Goal: Book appointment/travel/reservation

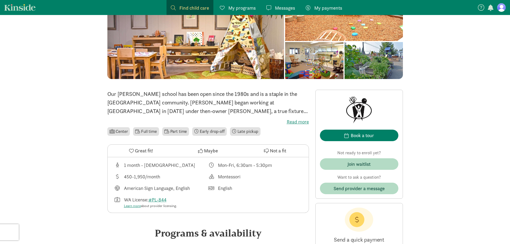
scroll to position [54, 0]
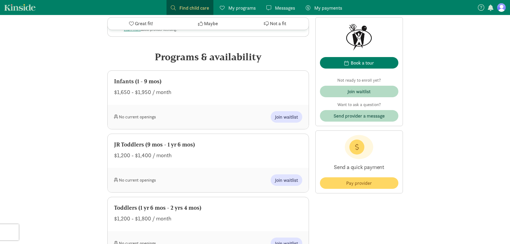
scroll to position [241, 0]
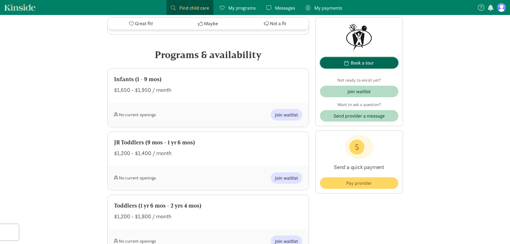
click at [374, 64] on div "Book a tour" at bounding box center [362, 62] width 23 height 7
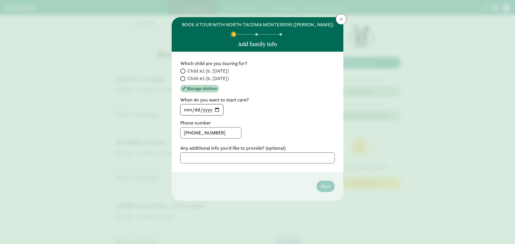
click at [217, 108] on input "[DATE]" at bounding box center [201, 110] width 43 height 11
click at [219, 109] on input "[DATE]" at bounding box center [201, 110] width 43 height 11
type input "[DATE]"
click at [291, 115] on div "[DATE]" at bounding box center [257, 109] width 154 height 11
click at [277, 161] on textarea at bounding box center [257, 157] width 154 height 11
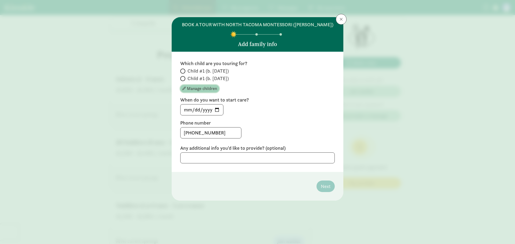
click at [208, 89] on span "Manage children" at bounding box center [202, 88] width 30 height 6
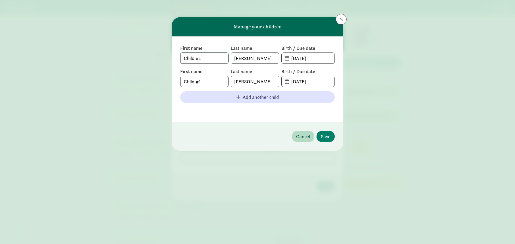
click at [210, 59] on input "Child #1" at bounding box center [204, 58] width 48 height 11
drag, startPoint x: 215, startPoint y: 57, endPoint x: 193, endPoint y: 57, distance: 21.4
click at [193, 57] on input "Child #1" at bounding box center [204, 58] width 48 height 11
click at [305, 58] on input "[DATE]" at bounding box center [311, 58] width 46 height 11
click at [288, 58] on input "[DATE]" at bounding box center [311, 58] width 46 height 11
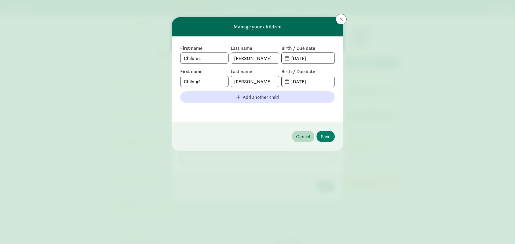
click at [318, 62] on input "[DATE]" at bounding box center [311, 58] width 46 height 11
drag, startPoint x: 266, startPoint y: 79, endPoint x: 230, endPoint y: 79, distance: 35.9
click at [230, 79] on div "First name Child #1 Last name [PERSON_NAME] Birth / Due date [DATE]" at bounding box center [257, 77] width 154 height 19
drag, startPoint x: 206, startPoint y: 57, endPoint x: 159, endPoint y: 57, distance: 46.6
click at [159, 57] on div "Manage your children First name Child #1 Last name [PERSON_NAME] Birth / Due da…" at bounding box center [257, 122] width 515 height 244
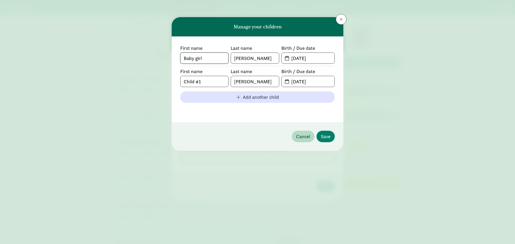
type input "Baby girl"
click at [284, 59] on span "[DATE]" at bounding box center [307, 58] width 53 height 11
click at [286, 59] on span "[DATE]" at bounding box center [307, 58] width 53 height 11
click at [304, 59] on input "[DATE]" at bounding box center [311, 58] width 46 height 11
click at [308, 136] on span "Cancel" at bounding box center [303, 136] width 14 height 7
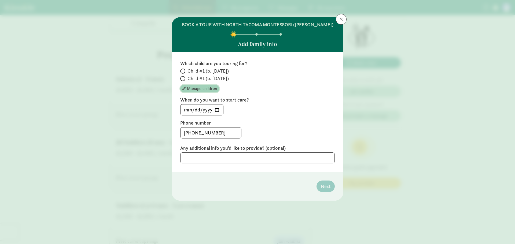
click at [196, 90] on span "Manage children" at bounding box center [202, 88] width 30 height 6
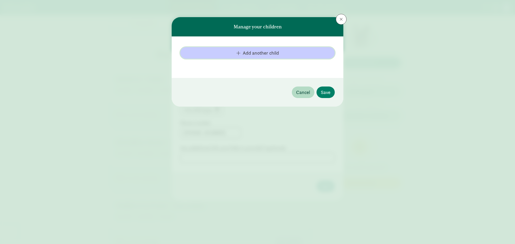
click at [229, 54] on span "Add another child" at bounding box center [257, 52] width 146 height 7
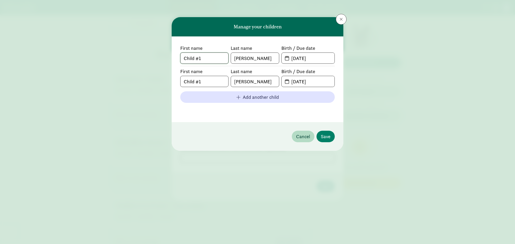
drag, startPoint x: 204, startPoint y: 59, endPoint x: 167, endPoint y: 59, distance: 37.2
click at [167, 59] on div "Manage your children First name Child #1 Last name [PERSON_NAME] Birth / Due da…" at bounding box center [257, 122] width 515 height 244
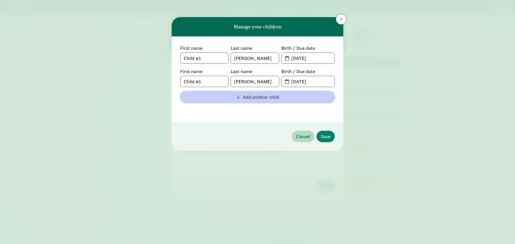
click at [286, 98] on span "Add another child" at bounding box center [257, 97] width 146 height 7
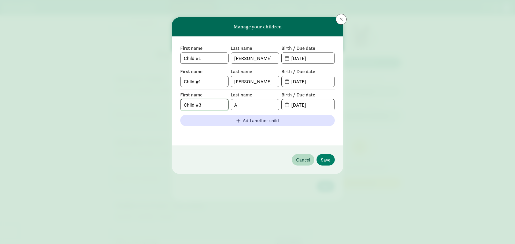
drag, startPoint x: 213, startPoint y: 104, endPoint x: 177, endPoint y: 102, distance: 35.7
click at [177, 102] on div "First name Child #1 Last name [PERSON_NAME] Birth / Due date [DATE] First name …" at bounding box center [258, 90] width 172 height 109
type input "Baby girl"
drag, startPoint x: 243, startPoint y: 105, endPoint x: 217, endPoint y: 101, distance: 26.3
click at [217, 101] on div "First name Baby girl Last name A Birth / Due date [DATE]" at bounding box center [257, 101] width 154 height 19
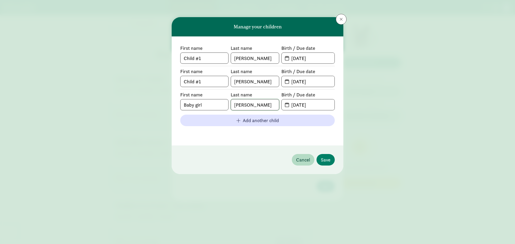
type input "[PERSON_NAME]"
click at [288, 102] on input "[DATE]" at bounding box center [311, 104] width 46 height 11
click at [301, 98] on div "Birth / Due date [DATE]" at bounding box center [307, 101] width 53 height 19
click at [304, 106] on input "[DATE]" at bounding box center [311, 104] width 46 height 11
click at [285, 103] on span "[DATE]" at bounding box center [307, 104] width 53 height 11
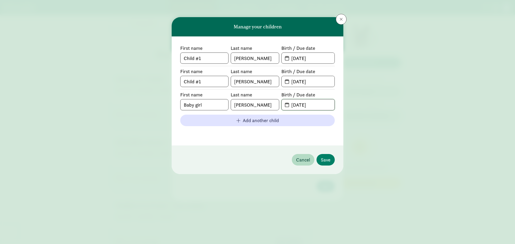
click at [288, 105] on input "[DATE]" at bounding box center [311, 104] width 46 height 11
click at [315, 106] on input "[DATE]" at bounding box center [311, 104] width 46 height 11
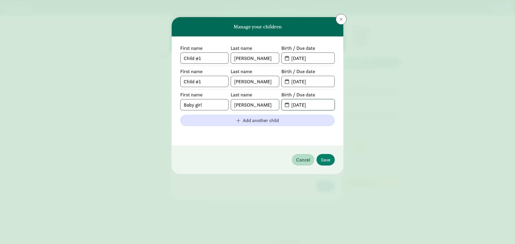
drag, startPoint x: 319, startPoint y: 105, endPoint x: 290, endPoint y: 105, distance: 28.7
click at [290, 105] on input "[DATE]" at bounding box center [311, 104] width 46 height 11
click at [329, 106] on input "[DATE]" at bounding box center [311, 104] width 46 height 11
type input "[DATE]"
click at [328, 158] on span "Save" at bounding box center [326, 159] width 10 height 7
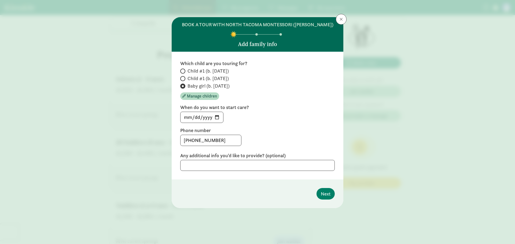
click at [208, 87] on span "Baby girl (b. [DATE])" at bounding box center [208, 86] width 42 height 6
click at [184, 87] on input "Baby girl (b. [DATE])" at bounding box center [181, 85] width 3 height 3
click at [210, 96] on span "Manage children" at bounding box center [202, 96] width 30 height 6
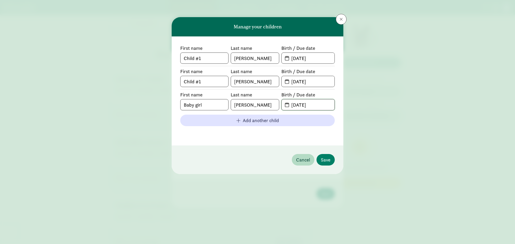
click at [321, 104] on input "[DATE]" at bounding box center [311, 104] width 46 height 11
type input "[DATE]"
click at [314, 141] on div "First name Child #1 Last name [PERSON_NAME] Birth / Due date [DATE] First name …" at bounding box center [258, 90] width 172 height 109
click at [323, 159] on span "Save" at bounding box center [326, 159] width 10 height 7
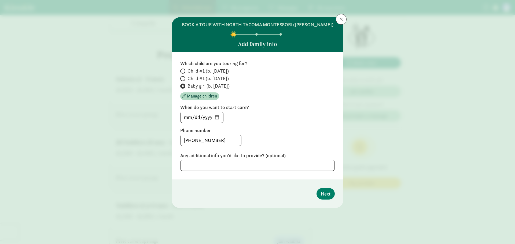
click at [209, 87] on span "Baby girl (b. [DATE])" at bounding box center [208, 86] width 42 height 6
click at [184, 87] on input "Baby girl (b. [DATE])" at bounding box center [181, 85] width 3 height 3
click at [207, 96] on span "Manage children" at bounding box center [202, 96] width 30 height 6
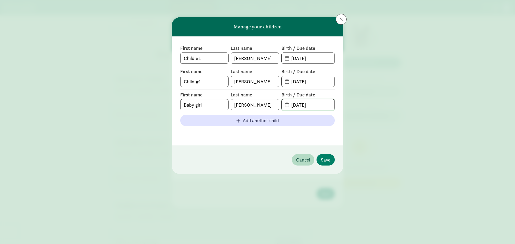
click at [321, 105] on input "[DATE]" at bounding box center [311, 104] width 46 height 11
type input "[DATE]"
click at [330, 160] on button "Save" at bounding box center [325, 160] width 18 height 12
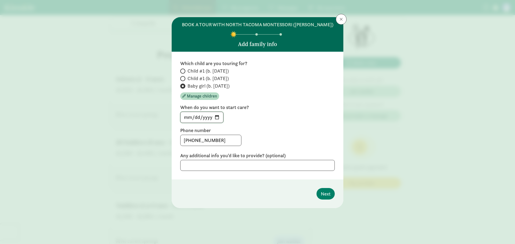
click at [219, 116] on input "[DATE]" at bounding box center [201, 117] width 43 height 11
type input "[DATE]"
click at [303, 118] on div "[DATE]" at bounding box center [257, 117] width 154 height 11
click at [326, 195] on span "Next" at bounding box center [326, 193] width 10 height 7
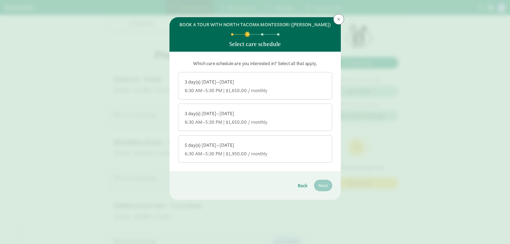
click at [275, 146] on div "5 day(s) [DATE]–[DATE]" at bounding box center [255, 145] width 141 height 6
click at [0, 0] on input "5 day(s) [DATE]–[DATE] 6:30 AM–5:30 PM | $1,950.00 / monthly" at bounding box center [0, 0] width 0 height 0
click at [323, 188] on span "Next" at bounding box center [324, 185] width 10 height 7
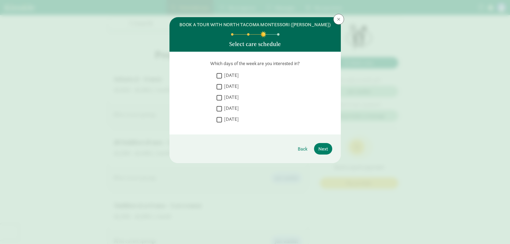
click at [221, 74] on input "[DATE]" at bounding box center [219, 75] width 5 height 7
checkbox input "true"
click at [221, 88] on input "[DATE]" at bounding box center [219, 86] width 5 height 7
checkbox input "true"
click at [221, 98] on input "[DATE]" at bounding box center [219, 97] width 5 height 7
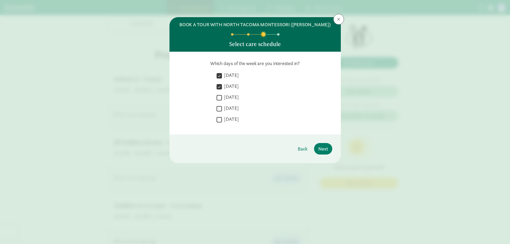
checkbox input "true"
click at [220, 109] on input "[DATE]" at bounding box center [219, 108] width 5 height 7
checkbox input "true"
click at [219, 121] on input "[DATE]" at bounding box center [219, 119] width 5 height 7
checkbox input "true"
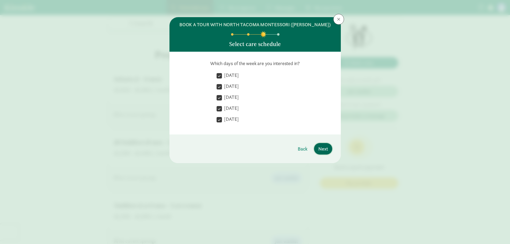
click at [325, 148] on span "Next" at bounding box center [324, 148] width 10 height 7
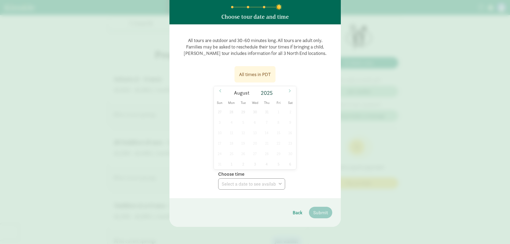
scroll to position [27, 0]
click at [287, 93] on span at bounding box center [290, 90] width 9 height 9
click at [291, 90] on span at bounding box center [290, 90] width 9 height 9
click at [289, 90] on icon at bounding box center [289, 91] width 3 height 4
click at [288, 92] on icon at bounding box center [289, 91] width 3 height 4
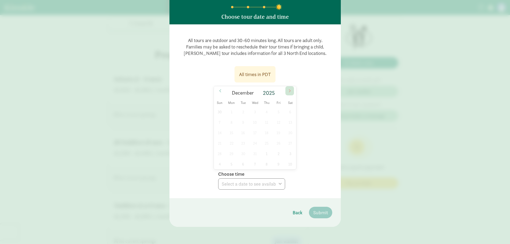
click at [288, 91] on icon at bounding box center [289, 91] width 3 height 4
click at [218, 93] on span at bounding box center [220, 90] width 9 height 9
click at [219, 93] on span at bounding box center [220, 90] width 9 height 9
type input "2025"
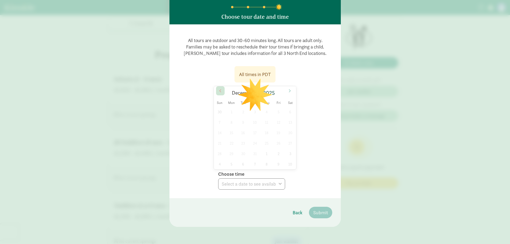
click at [219, 93] on span at bounding box center [220, 90] width 9 height 9
click at [252, 123] on div "31 1 2 3 4 5 6 7 8 9 10 11 12 13 14 15 16 17 18 19 20 21 22 23 24 25 26 27 28 2…" at bounding box center [255, 138] width 83 height 63
click at [253, 109] on span "3" at bounding box center [255, 112] width 10 height 10
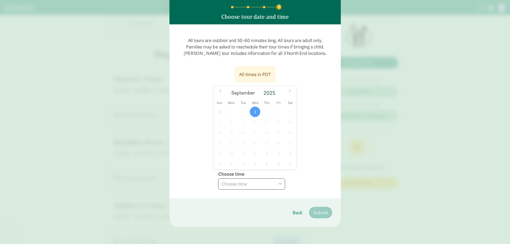
click at [258, 183] on select "Choose time 10:00 AM (open house)" at bounding box center [251, 183] width 67 height 11
click at [304, 138] on div "All times in PDT [DATE] [DATE] Sun Mon Tue Wed Thu Fri Sat 31 1 2 3 4 5 6 7 8 9…" at bounding box center [255, 126] width 154 height 127
click at [295, 215] on span "Back" at bounding box center [298, 212] width 10 height 7
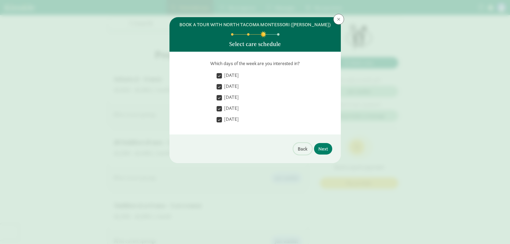
scroll to position [0, 0]
click at [338, 20] on span at bounding box center [338, 19] width 3 height 4
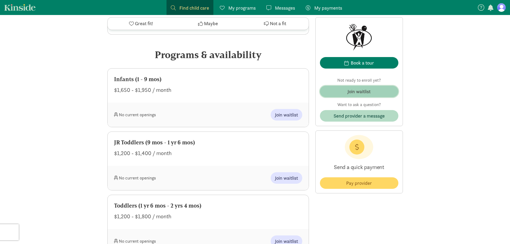
click at [360, 90] on div "Join waitlist" at bounding box center [359, 91] width 23 height 7
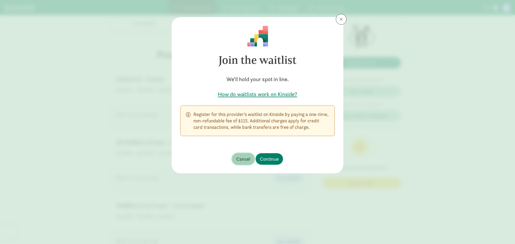
click at [247, 158] on span "Cancel" at bounding box center [243, 158] width 14 height 7
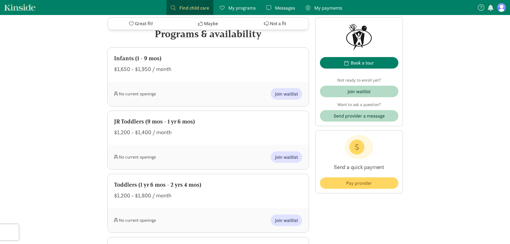
scroll to position [211, 0]
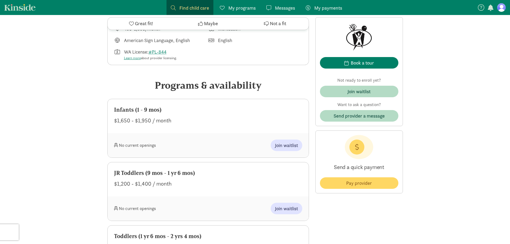
drag, startPoint x: 155, startPoint y: 84, endPoint x: 265, endPoint y: 93, distance: 110.5
click at [265, 93] on div "Programs & availability Infants (1 - 9 mos) $1,650 - $1,950 / month No current …" at bounding box center [208, 244] width 202 height 333
click at [273, 85] on div "Programs & availability" at bounding box center [208, 85] width 202 height 14
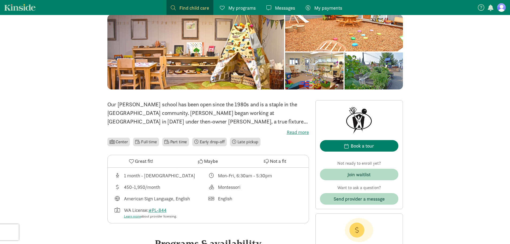
scroll to position [0, 0]
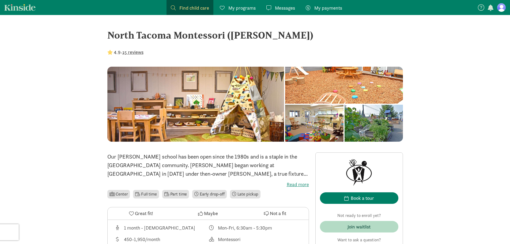
click at [345, 124] on div at bounding box center [374, 123] width 58 height 37
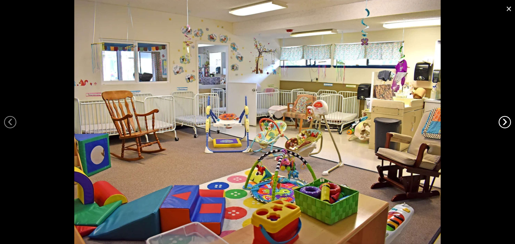
click at [502, 124] on link "›" at bounding box center [504, 122] width 12 height 12
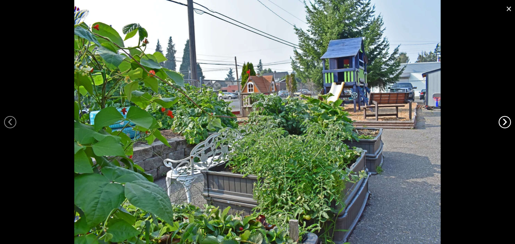
click at [502, 124] on link "›" at bounding box center [504, 122] width 12 height 12
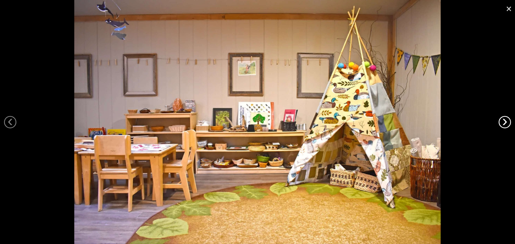
click at [502, 124] on link "›" at bounding box center [504, 122] width 12 height 12
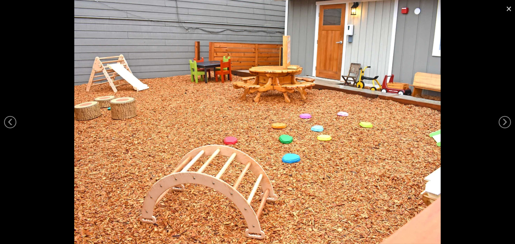
click at [510, 8] on link "×" at bounding box center [508, 8] width 12 height 16
